Goal: Transaction & Acquisition: Purchase product/service

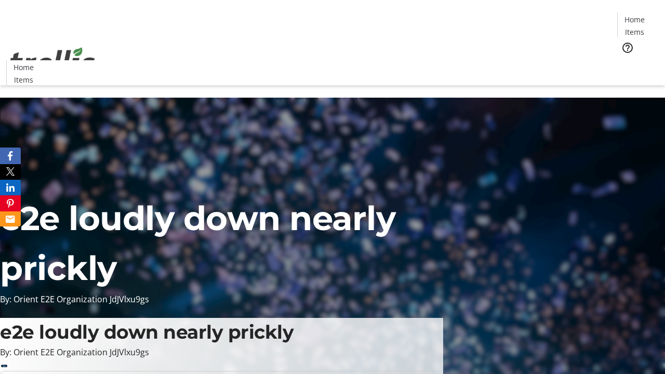
click at [625, 60] on span "Tickets" at bounding box center [637, 65] width 25 height 11
